Goal: Transaction & Acquisition: Book appointment/travel/reservation

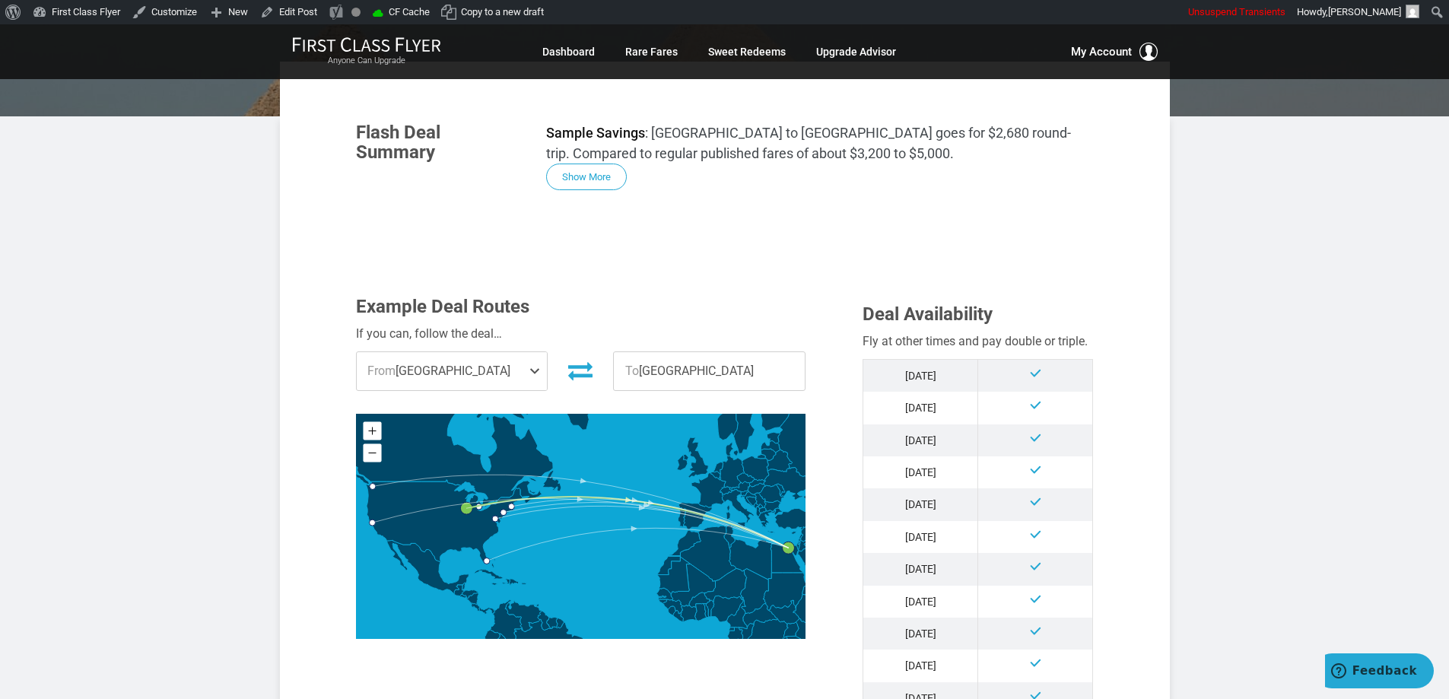
scroll to position [304, 0]
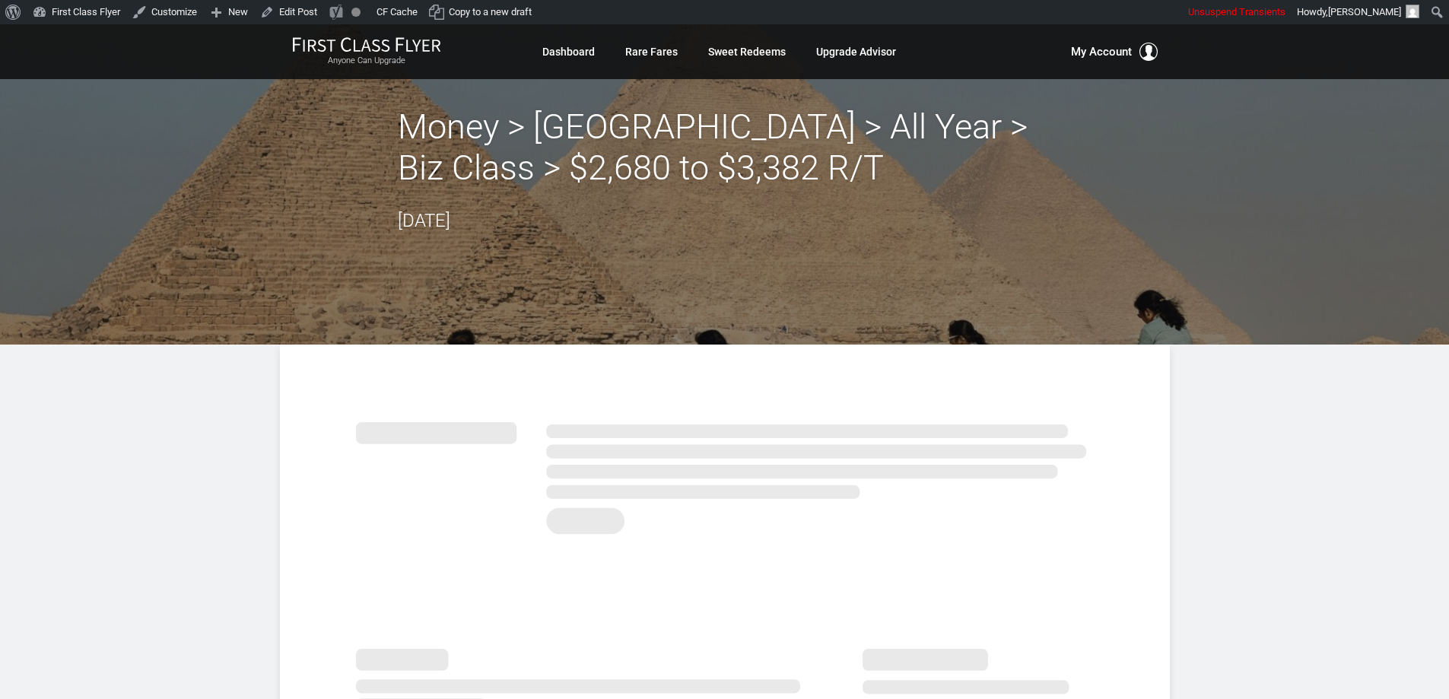
click at [851, 132] on h2 "Money > [GEOGRAPHIC_DATA] > All Year > Biz Class > $2,680 to $3,382 R/T" at bounding box center [725, 148] width 654 height 82
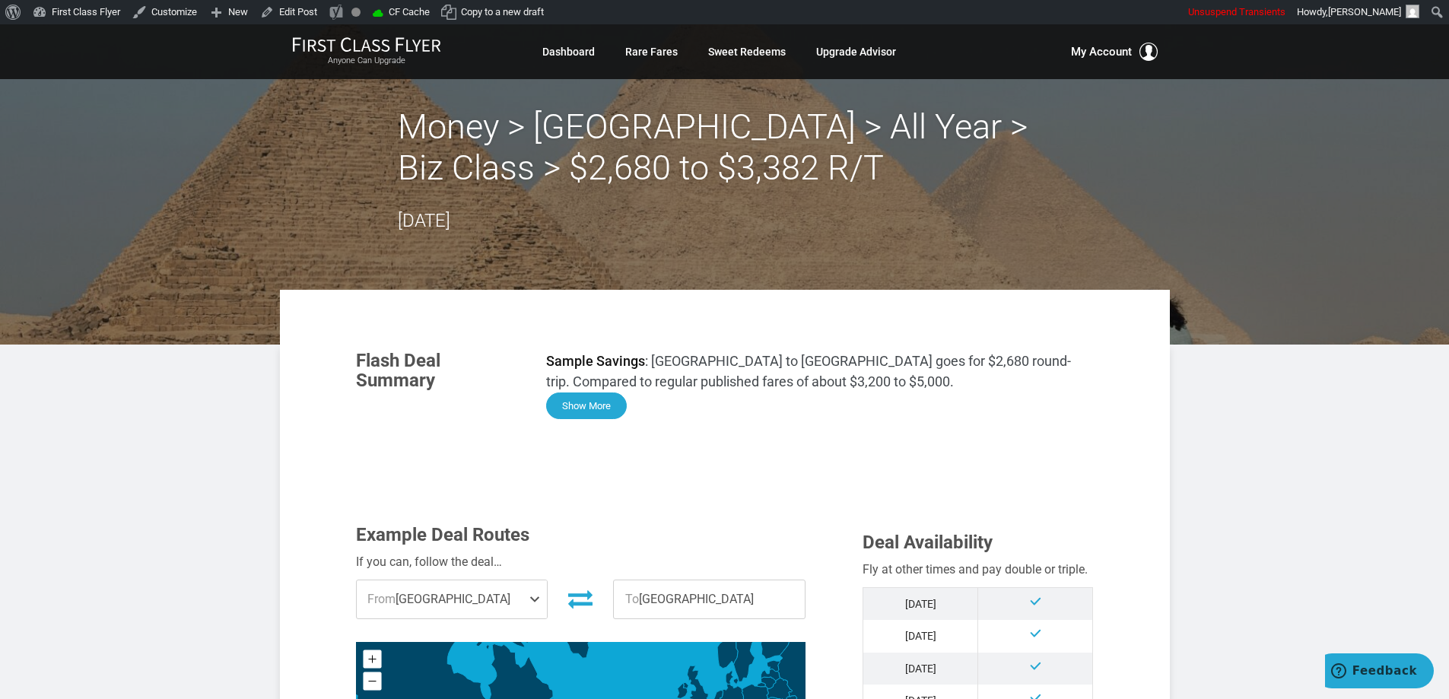
click at [604, 399] on button "Show More" at bounding box center [586, 406] width 81 height 27
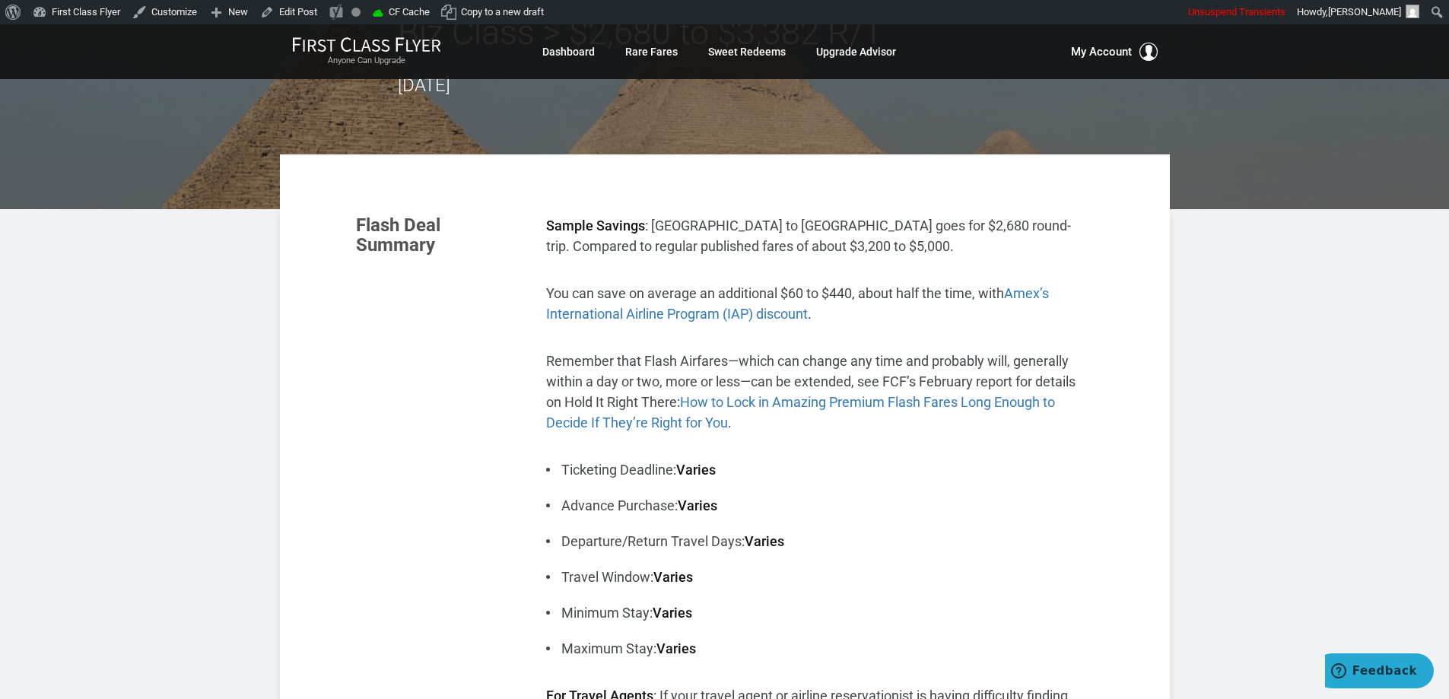
scroll to position [152, 0]
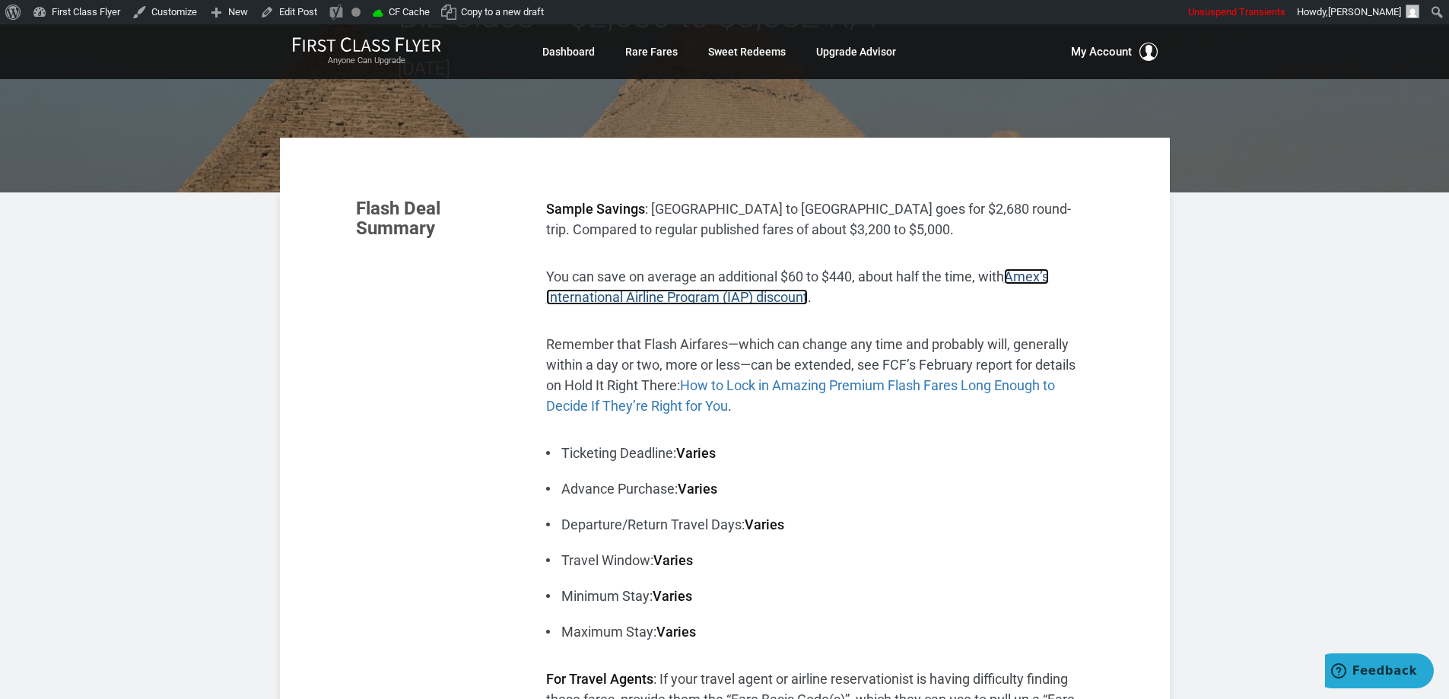
click at [1032, 276] on span "Amex’s International Airline Program (IAP) discount" at bounding box center [797, 287] width 503 height 37
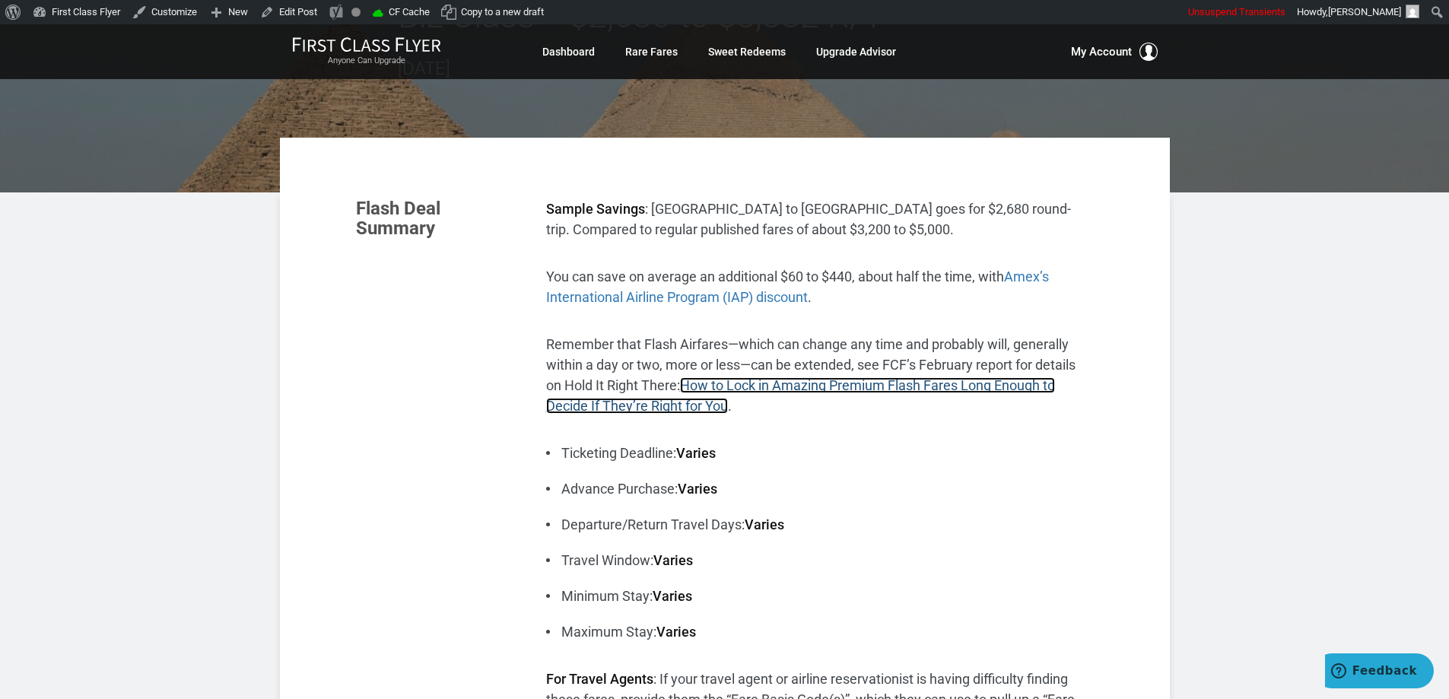
click at [860, 380] on link "How to Lock in Amazing Premium Flash Fares Long Enough to Decide If They’re Rig…" at bounding box center [800, 395] width 509 height 37
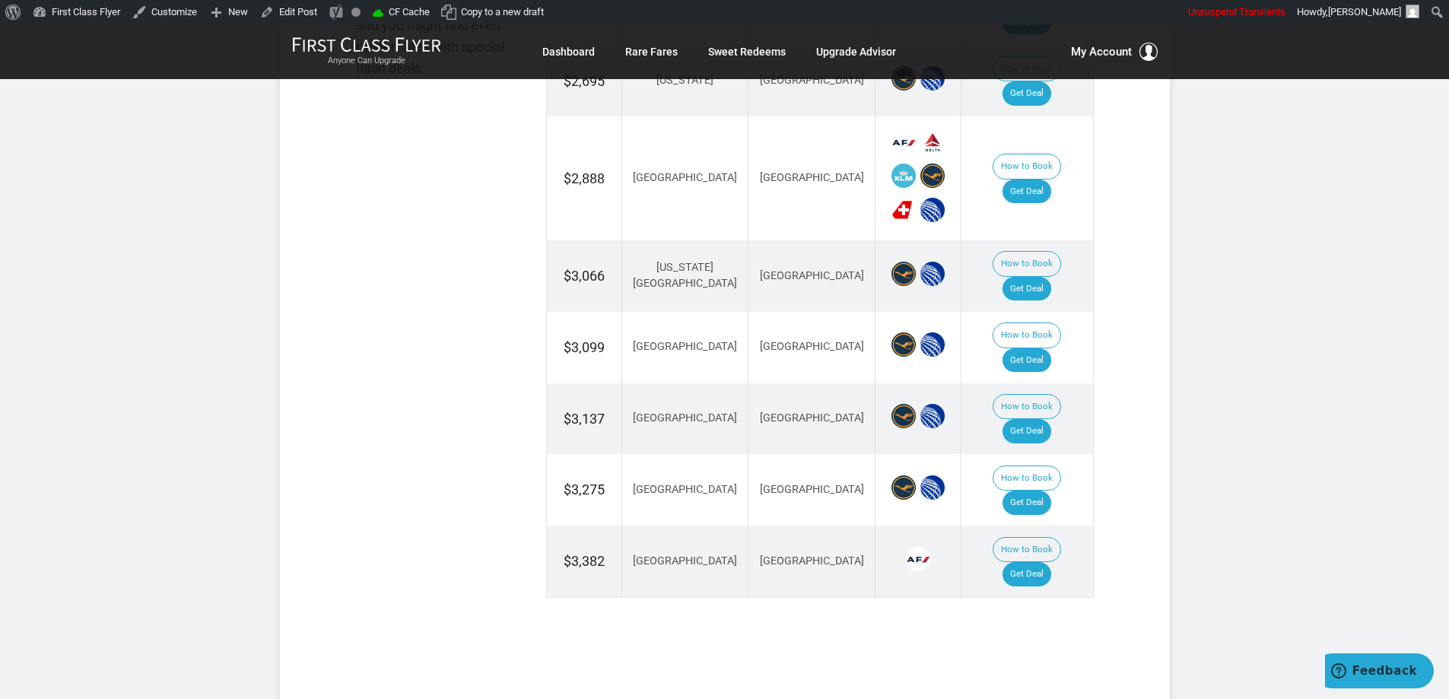
scroll to position [1877, 0]
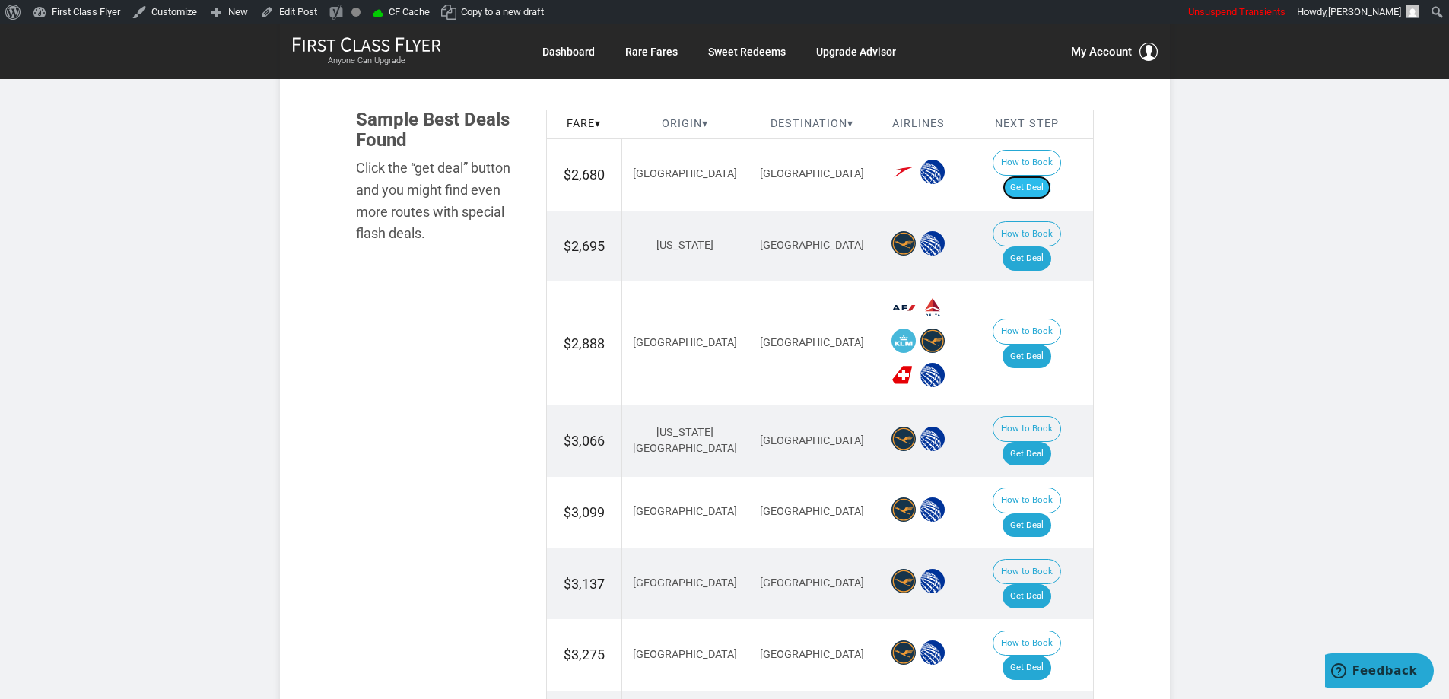
click at [1035, 176] on link "Get Deal" at bounding box center [1027, 188] width 49 height 24
click at [1040, 176] on link "Get Deal" at bounding box center [1027, 188] width 49 height 24
